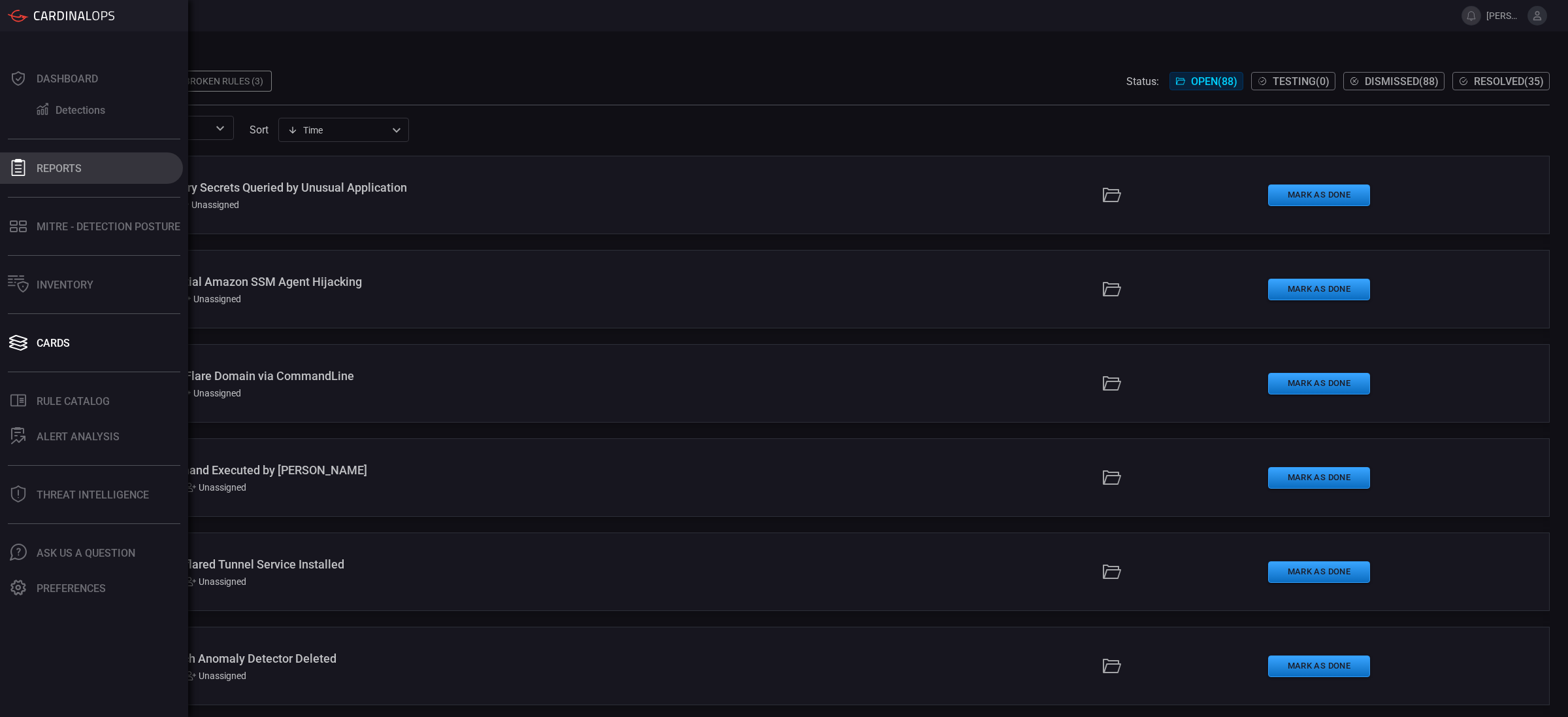
click at [58, 171] on div "Reports" at bounding box center [60, 168] width 46 height 12
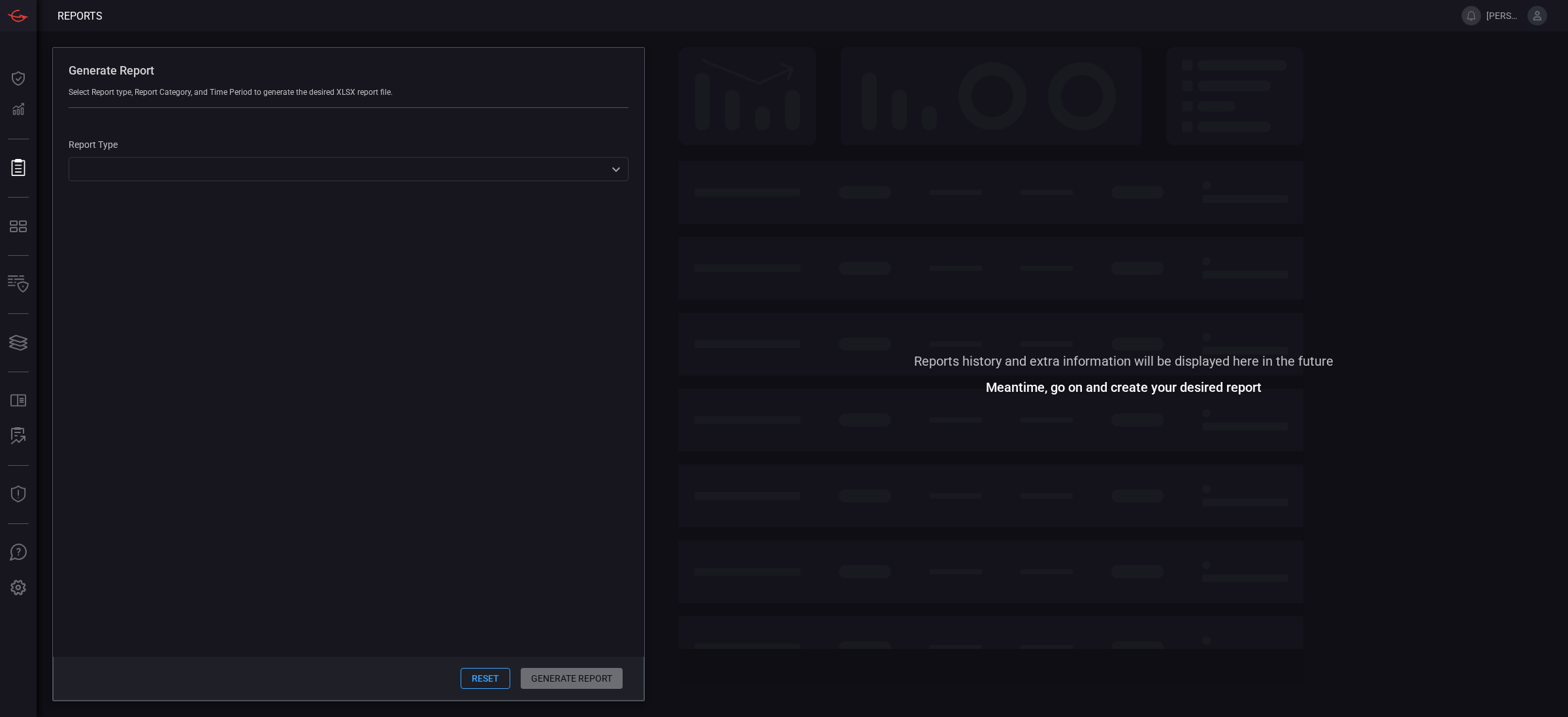
click at [140, 151] on div "Report Type ​ ​" at bounding box center [348, 160] width 560 height 42
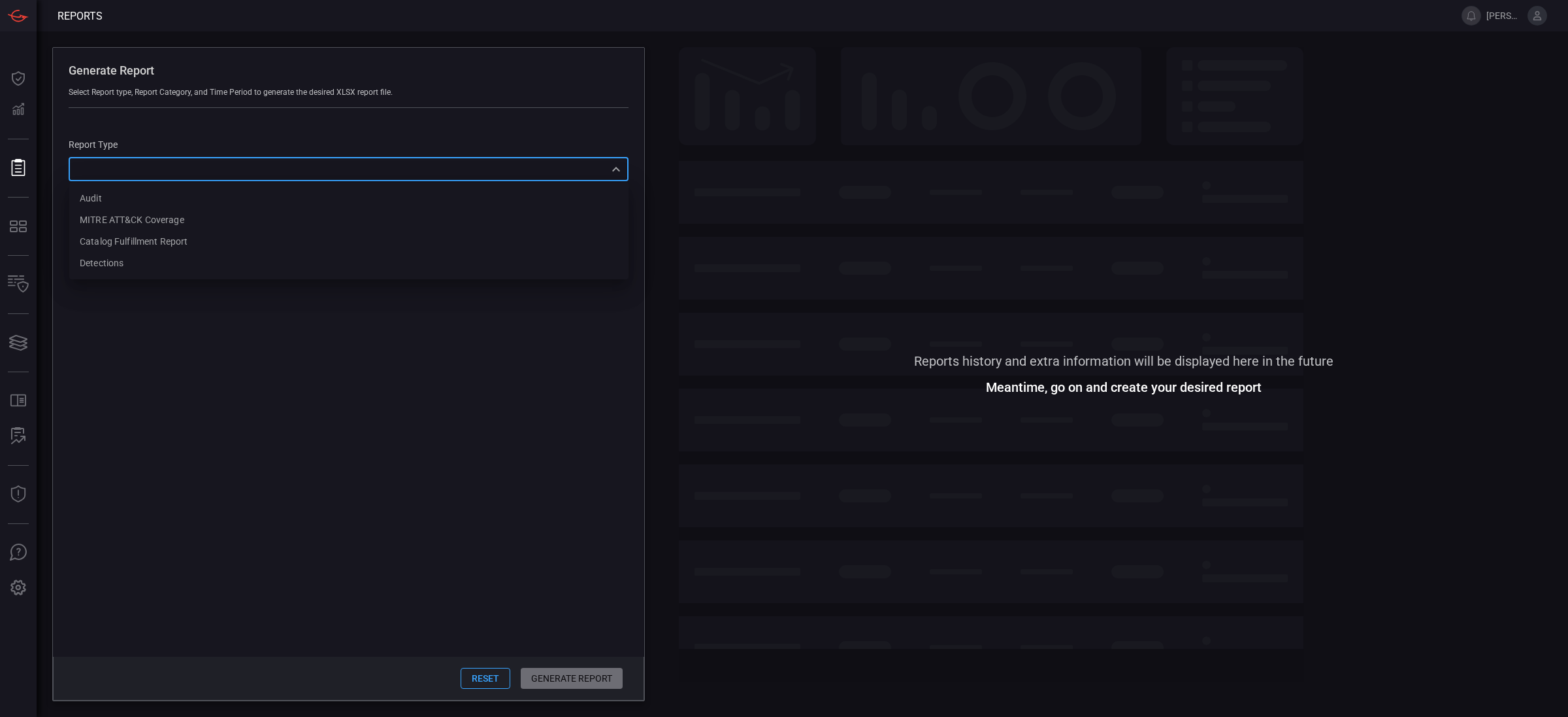
click at [141, 176] on div "​ Audit MITRE ATT&CK Coverage Catalog fulfillment report Detections ​" at bounding box center [348, 168] width 560 height 24
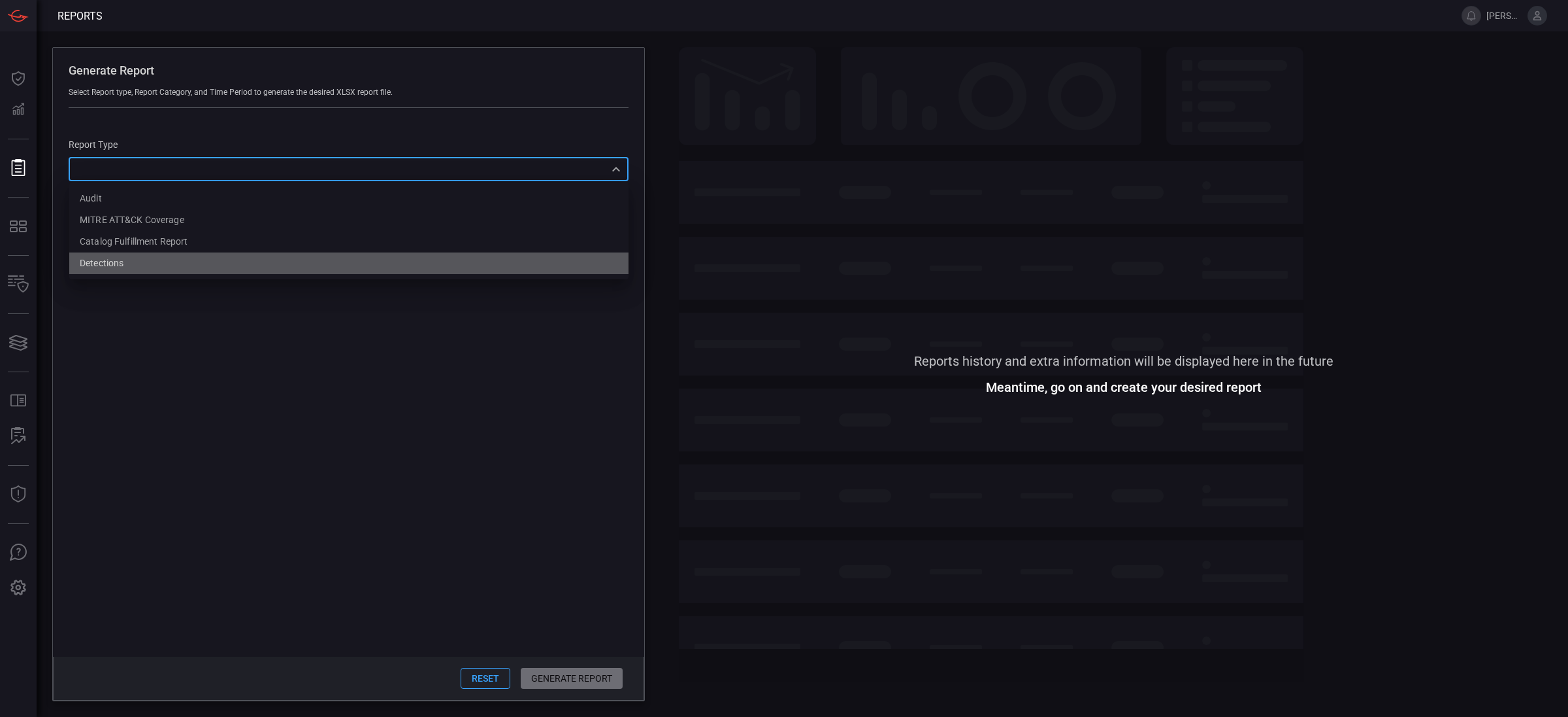
click at [140, 265] on li "Detections" at bounding box center [348, 263] width 559 height 22
type input "Detections"
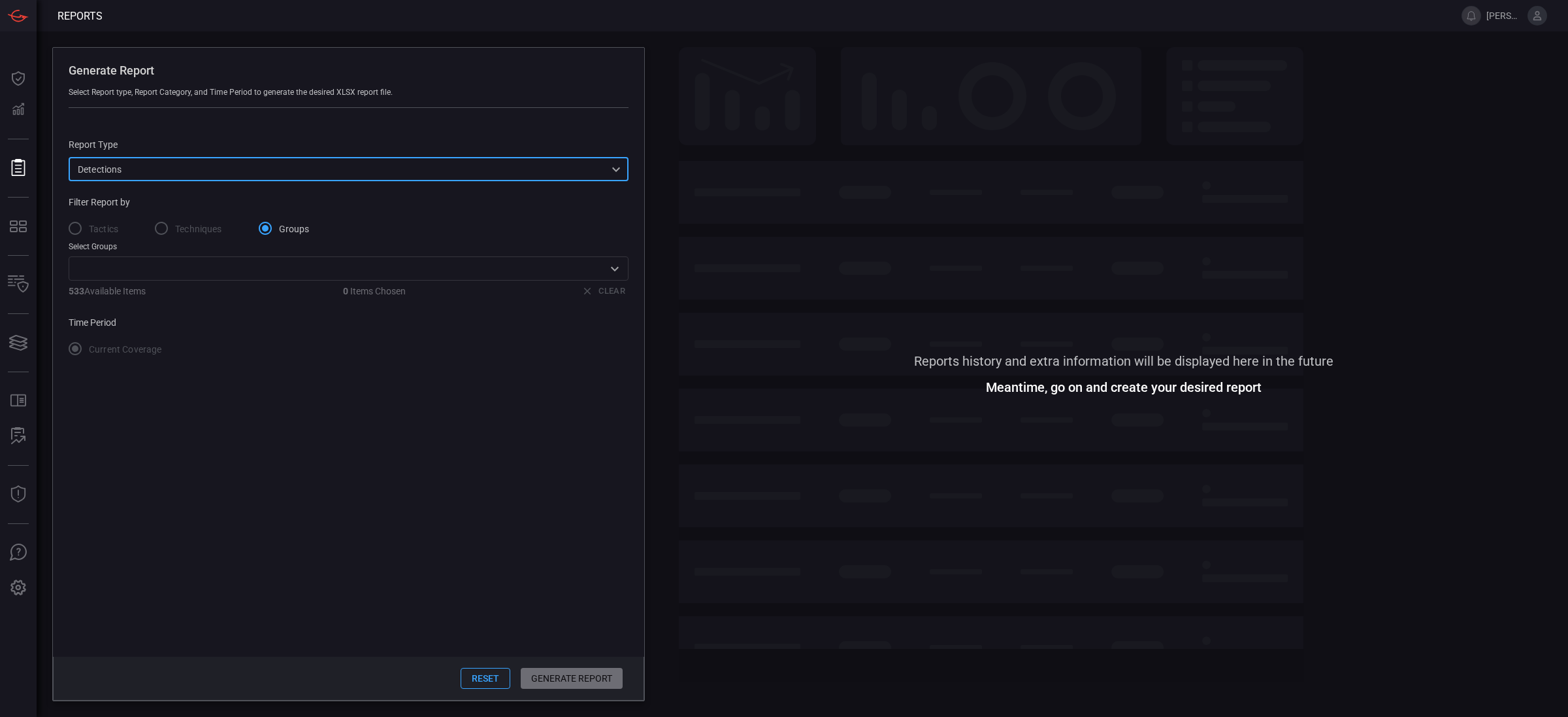
click at [140, 224] on div "Tactics Techniques Groups" at bounding box center [348, 228] width 560 height 28
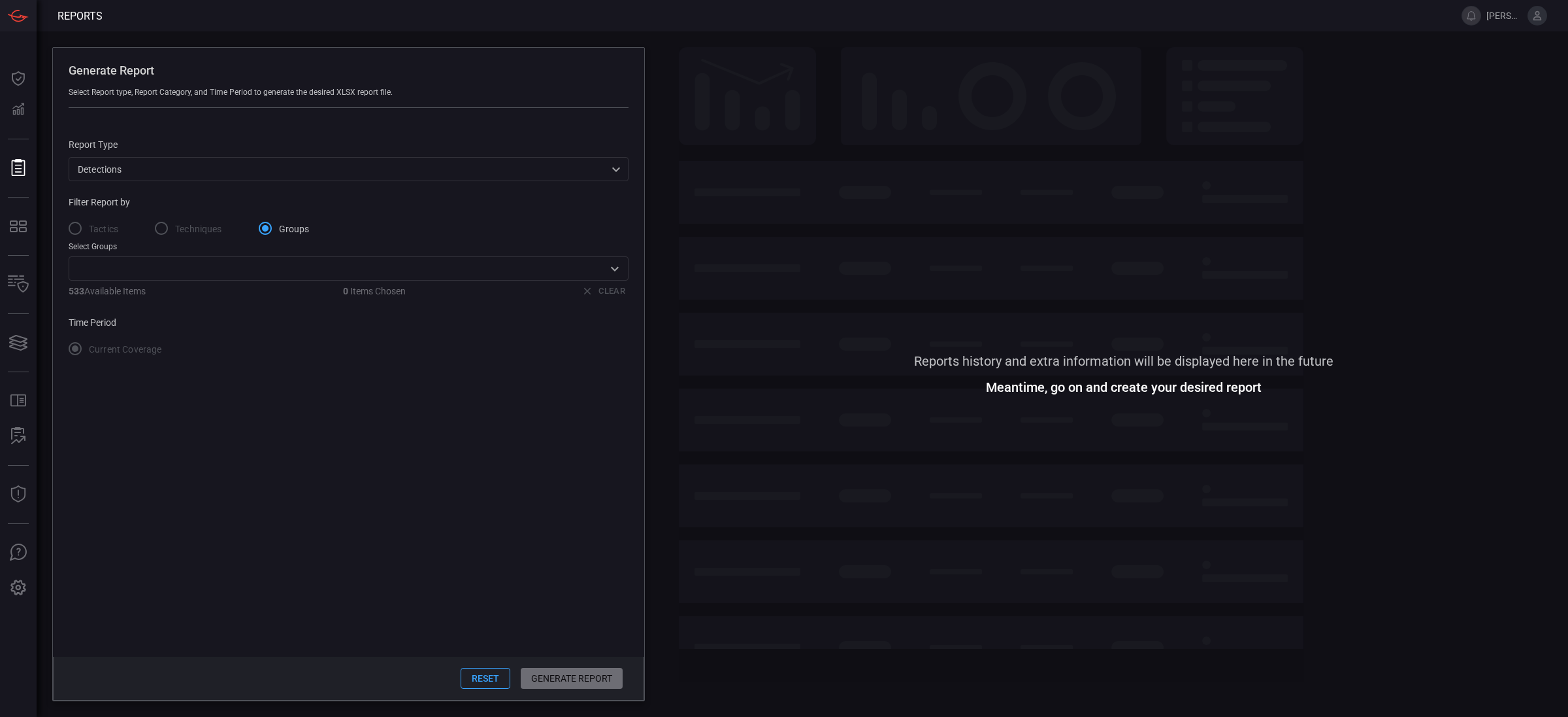
click at [292, 276] on input "text" at bounding box center [337, 268] width 531 height 16
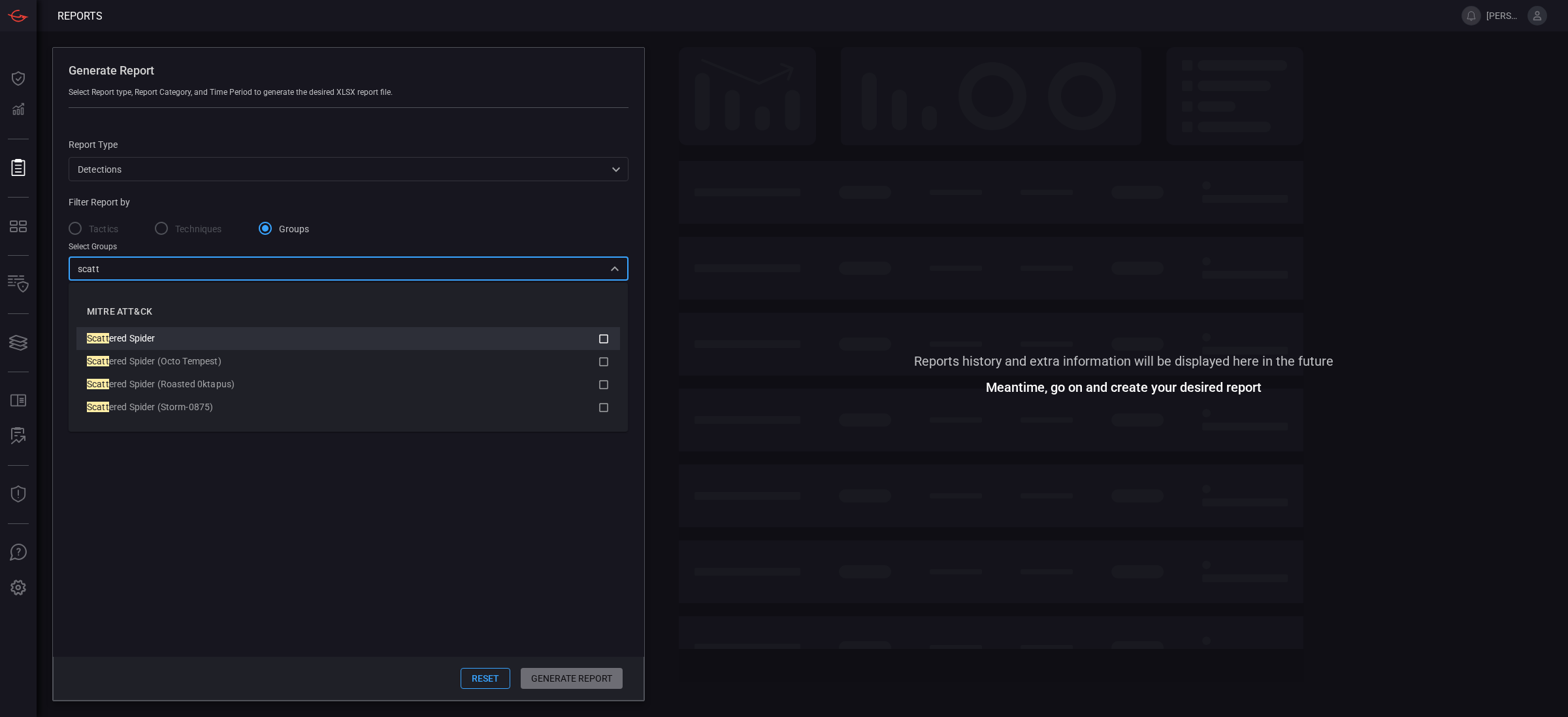
click at [597, 338] on div "Scatt ered Spider" at bounding box center [343, 338] width 511 height 13
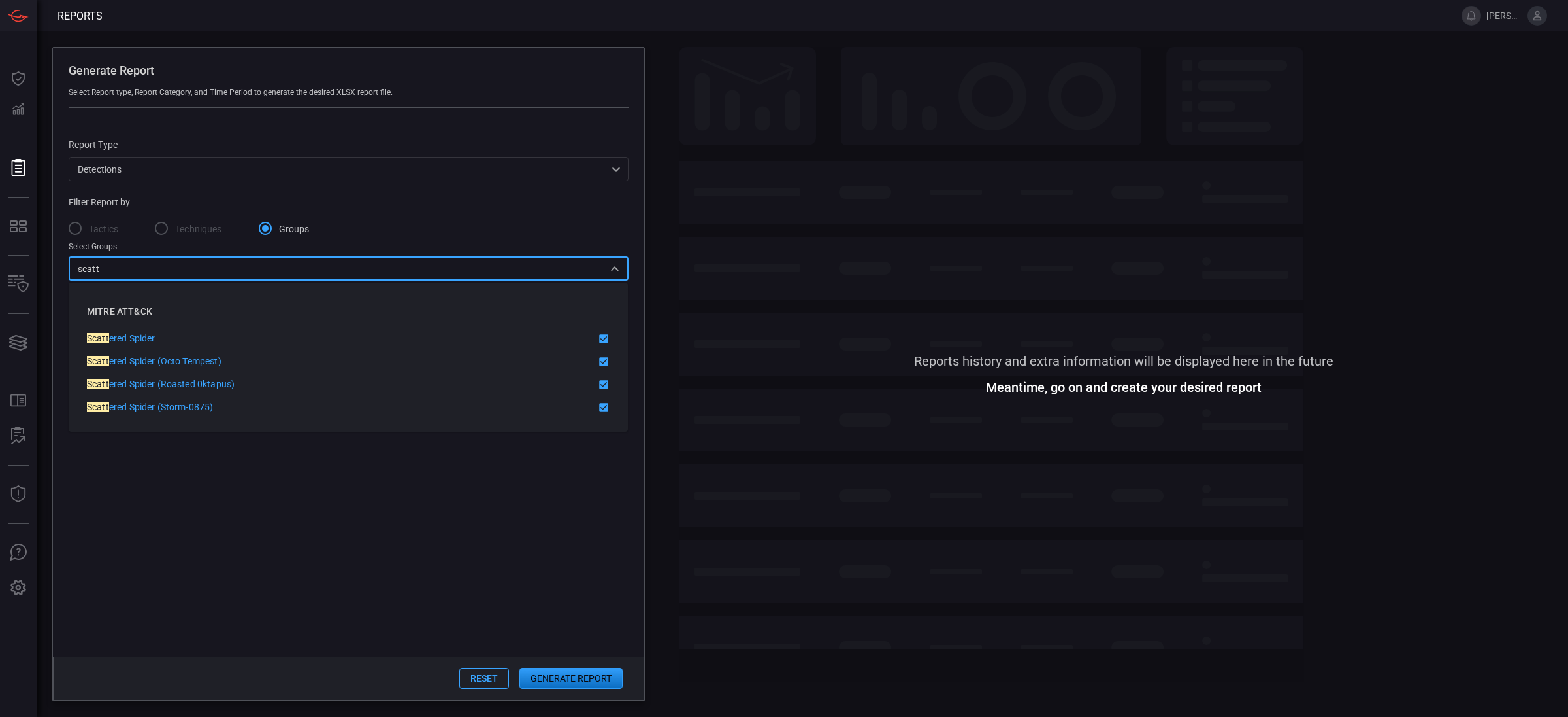
type input "scatt"
click at [576, 478] on button "Generate Report" at bounding box center [570, 678] width 103 height 21
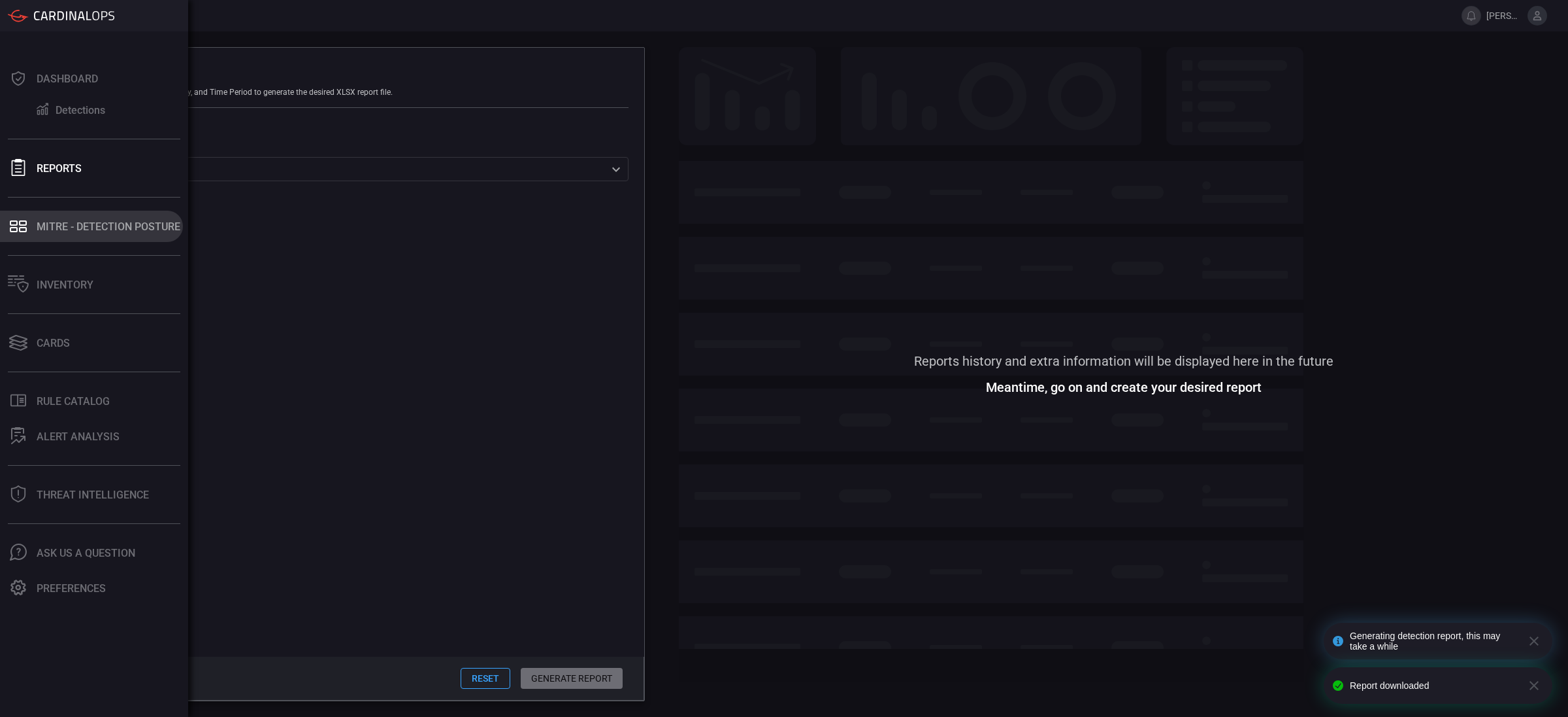
click at [81, 230] on div "MITRE - Detection Posture" at bounding box center [108, 226] width 143 height 12
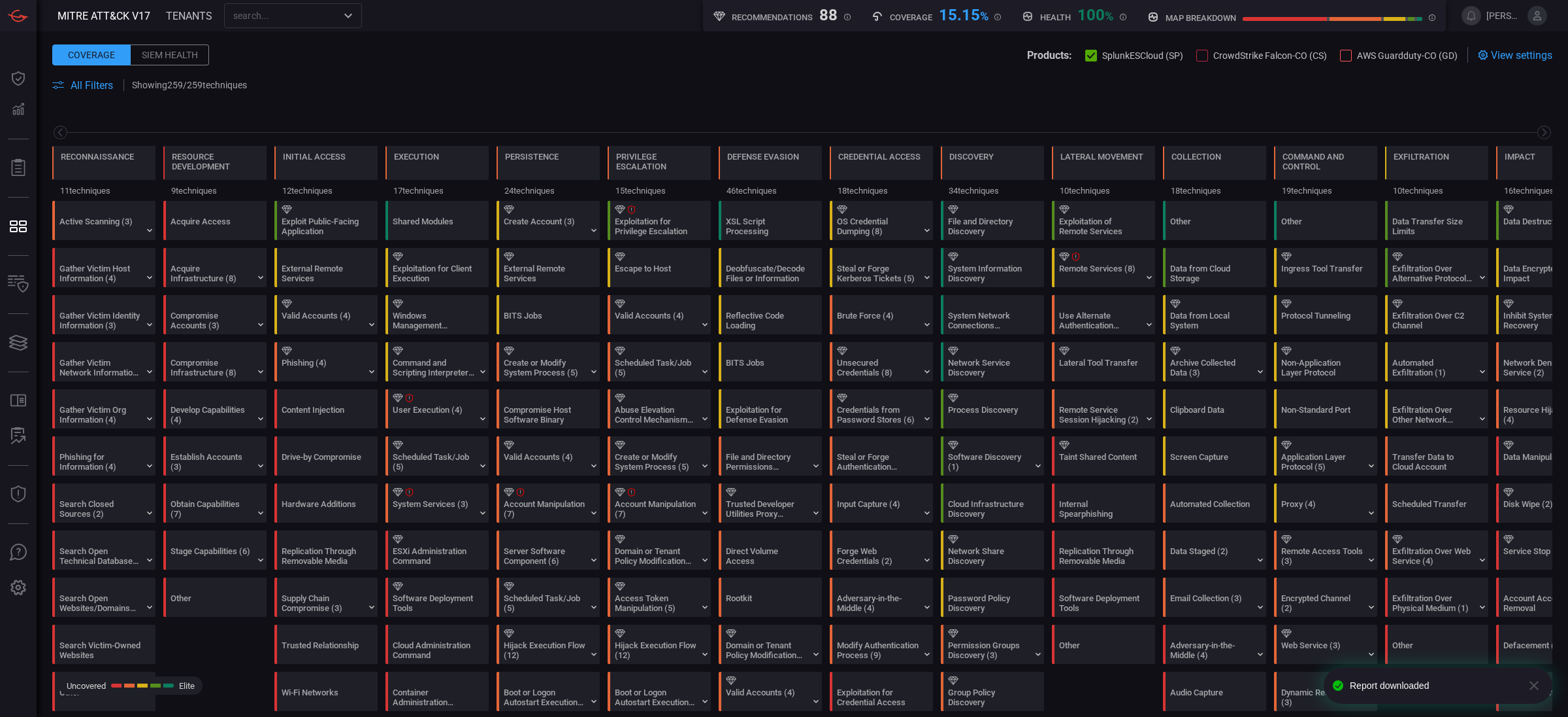
scroll to position [0, 65]
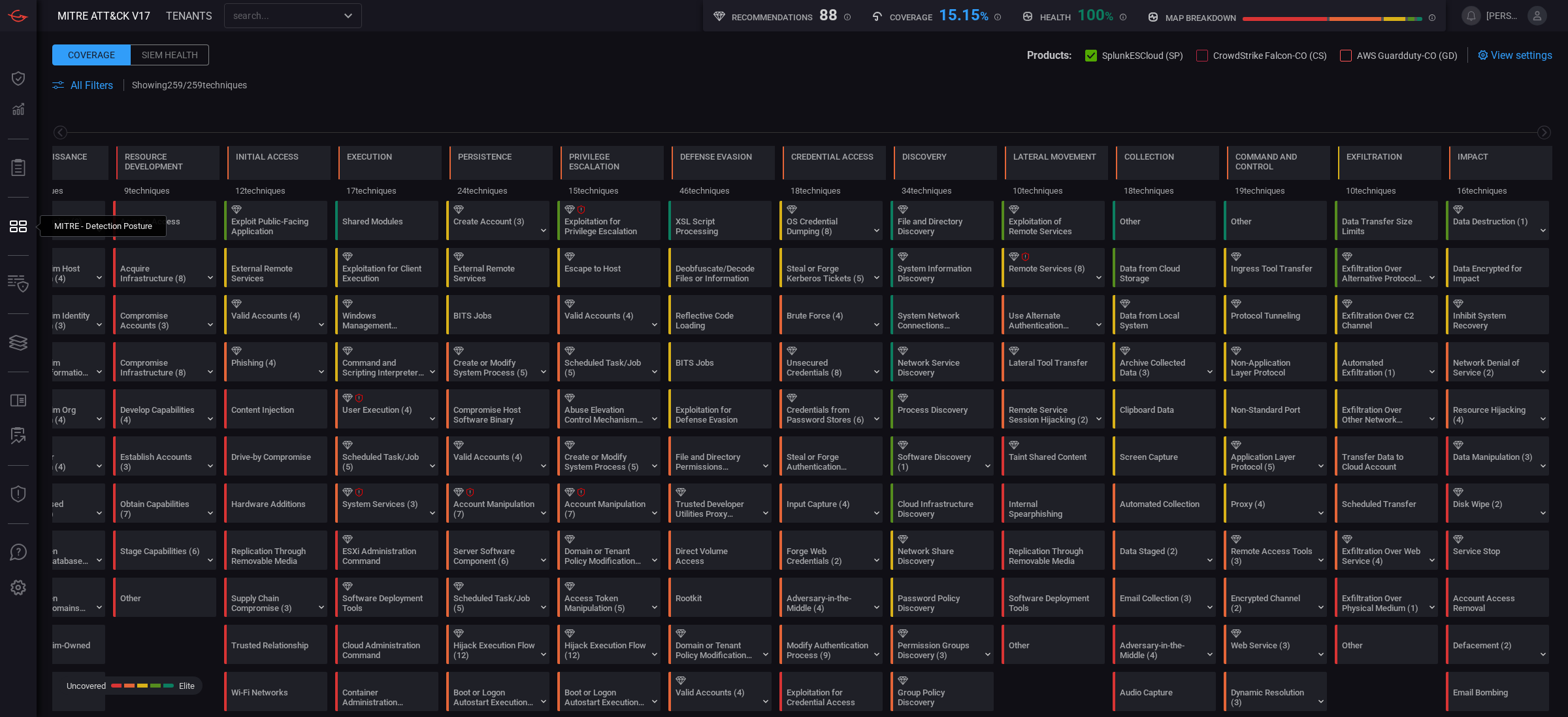
click at [68, 85] on button "All Filters" at bounding box center [83, 85] width 61 height 12
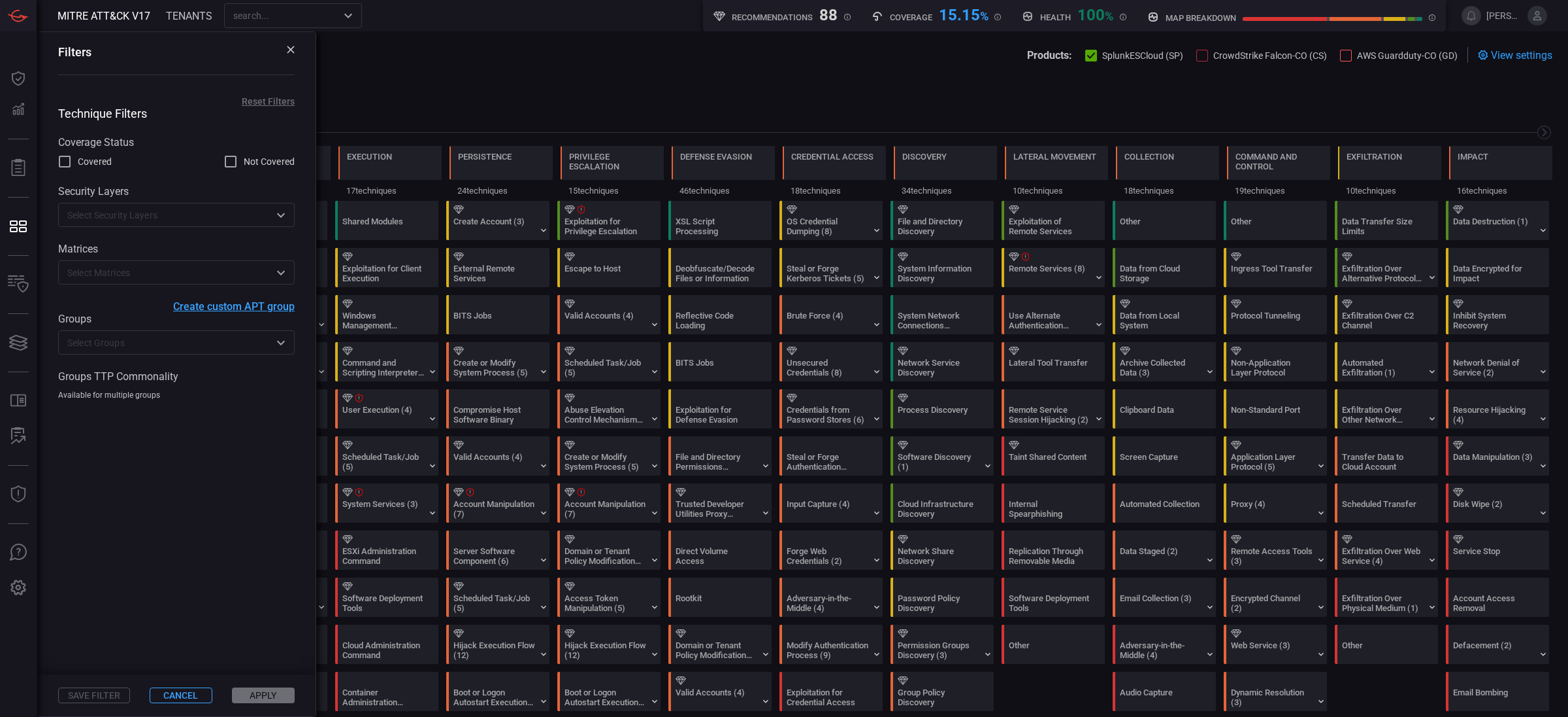
click at [128, 341] on input "text" at bounding box center [165, 342] width 207 height 16
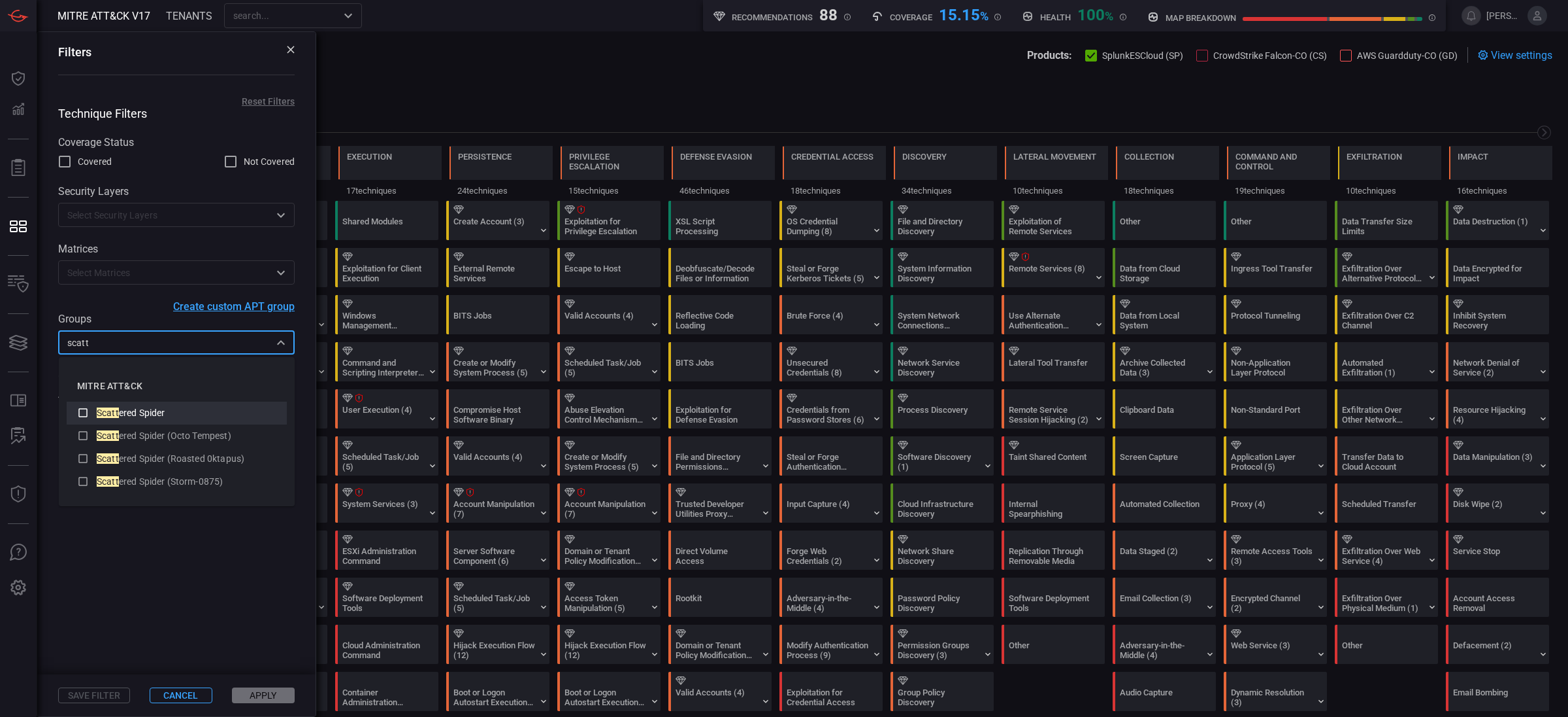
click at [83, 414] on icon at bounding box center [83, 412] width 11 height 16
type input "scatt"
click at [279, 478] on button "Apply" at bounding box center [263, 695] width 63 height 16
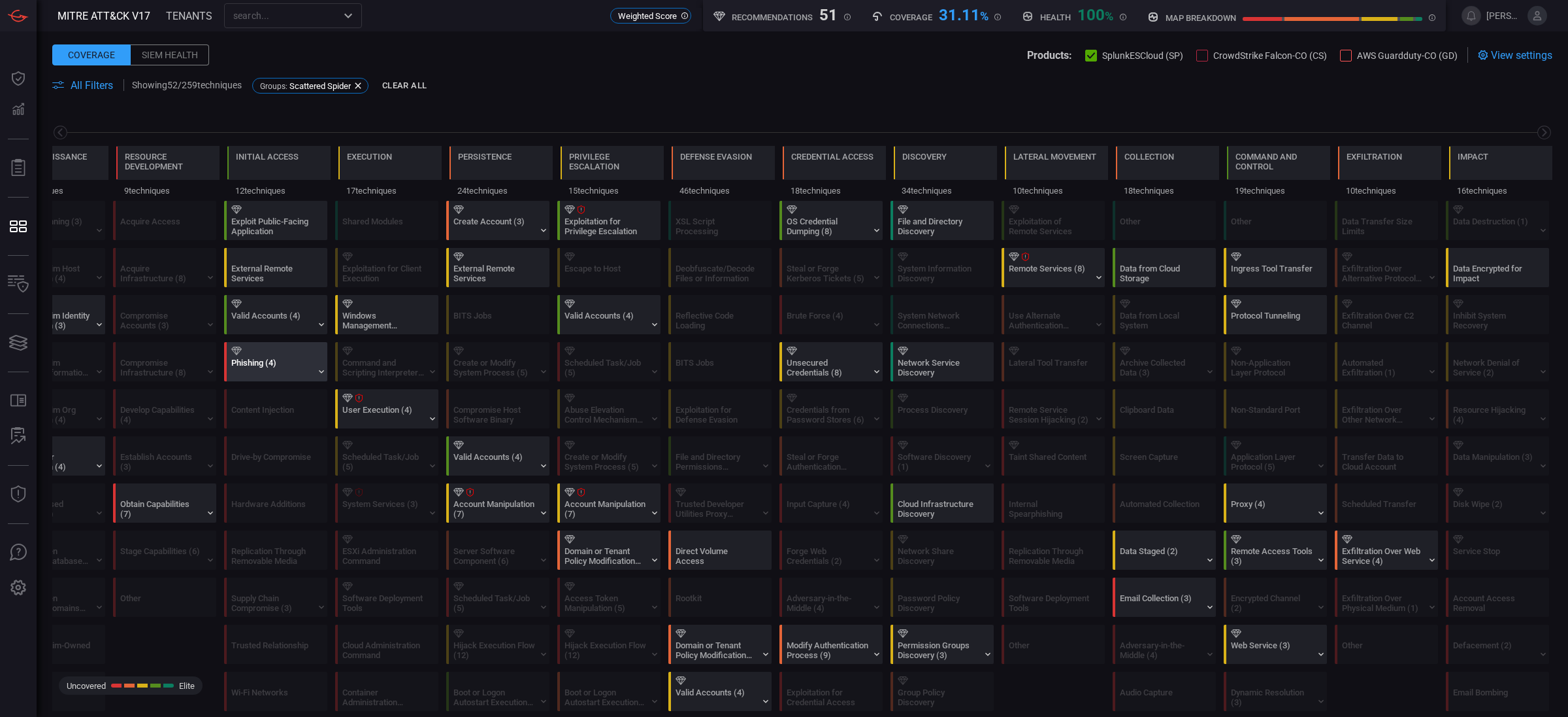
click at [285, 377] on div "Phishing (4)" at bounding box center [272, 368] width 82 height 20
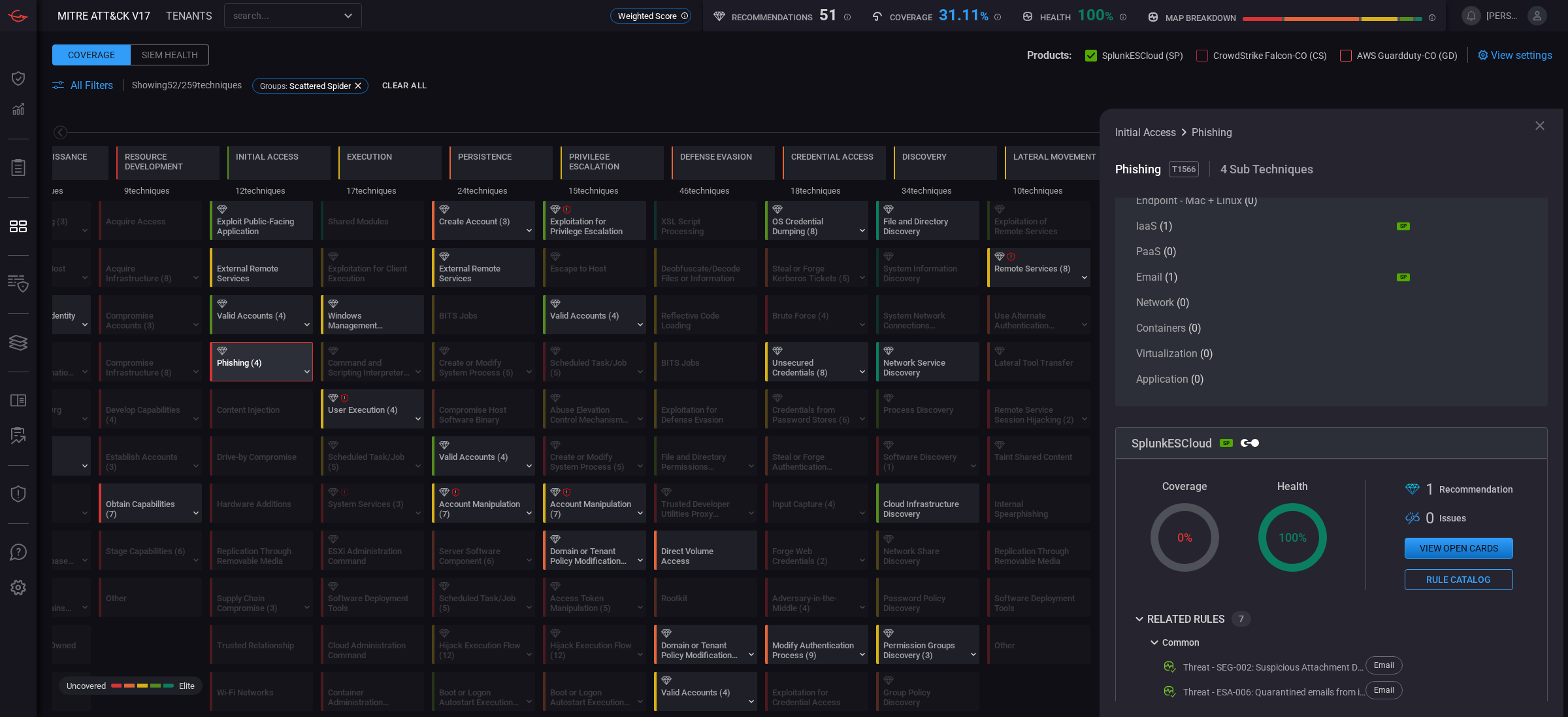
scroll to position [291, 0]
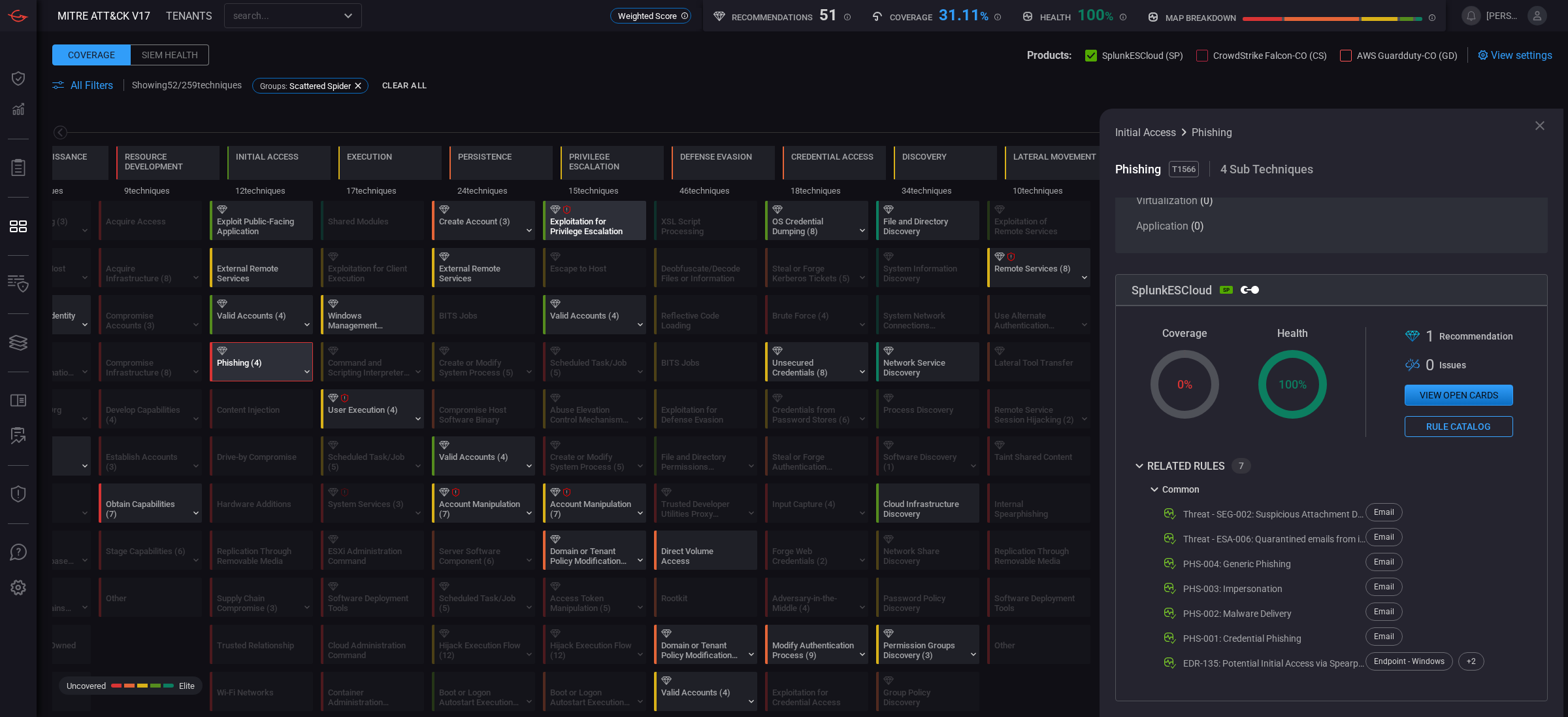
click at [600, 230] on div "Exploitation for Privilege Escalation" at bounding box center [591, 226] width 82 height 20
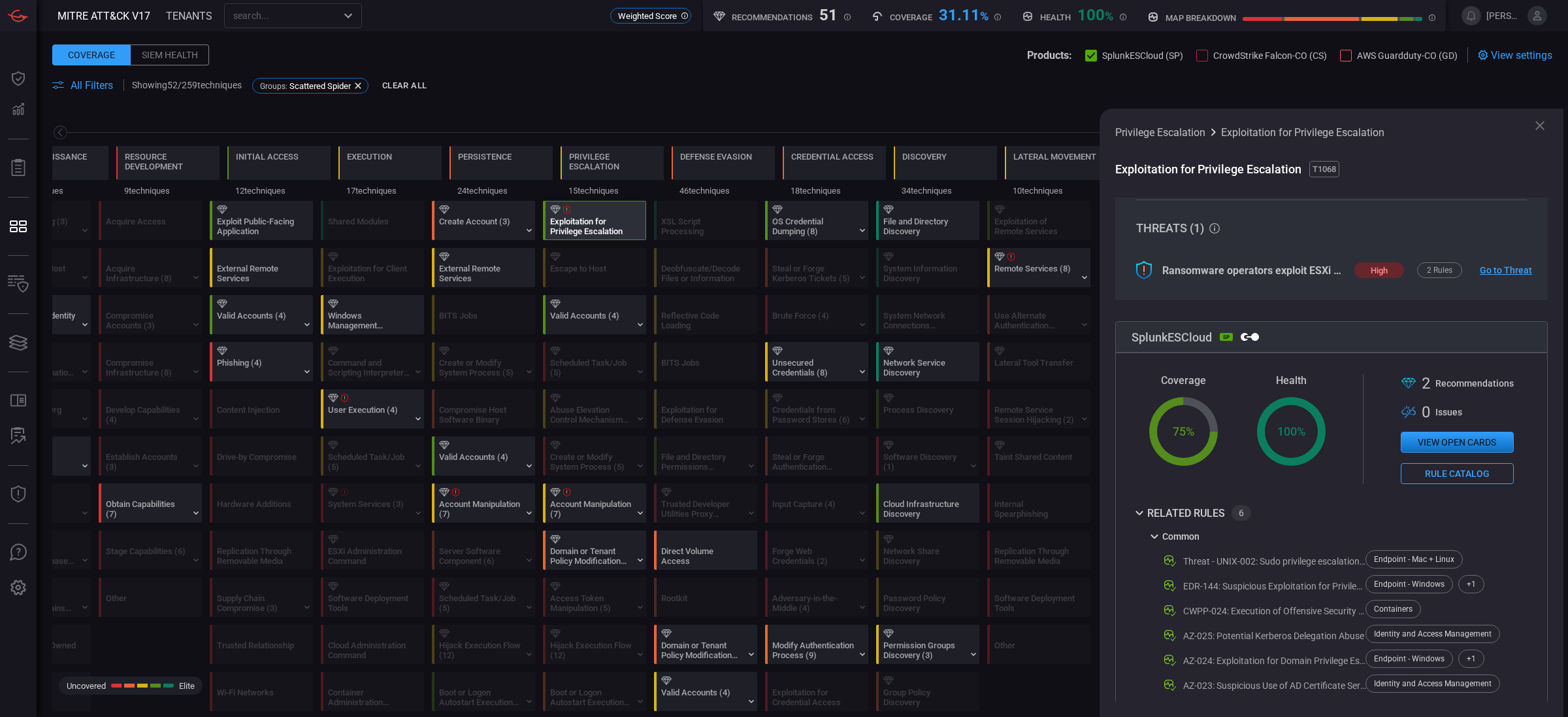
scroll to position [253, 0]
